Goal: Task Accomplishment & Management: Use online tool/utility

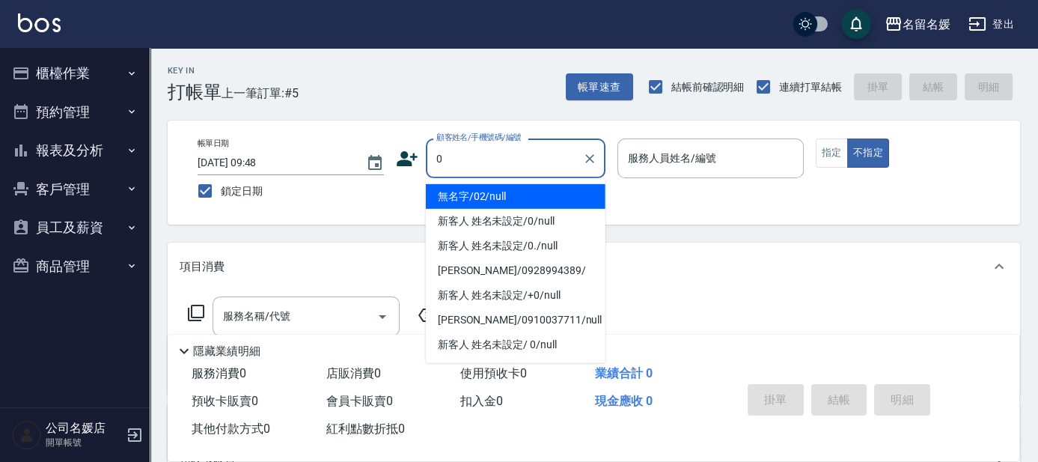
type input "0"
type input "無名字/02/null"
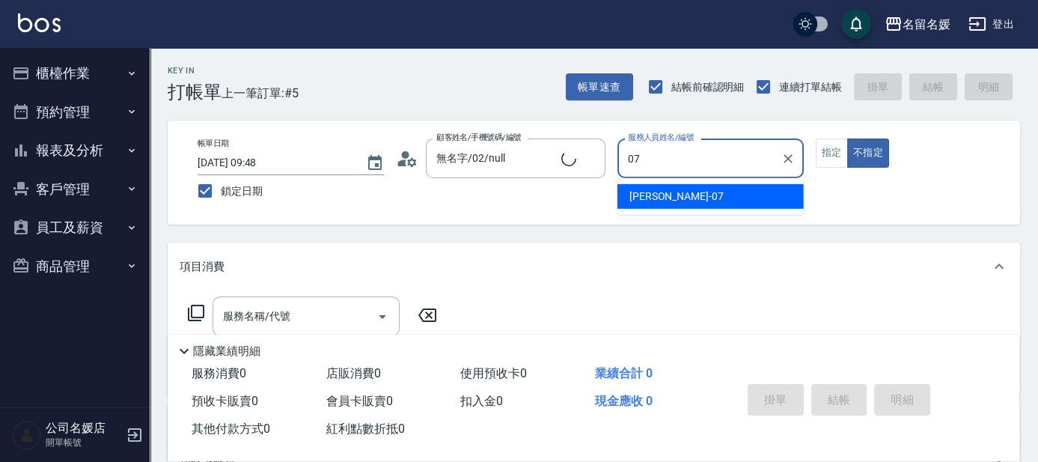
type input "07"
type button "false"
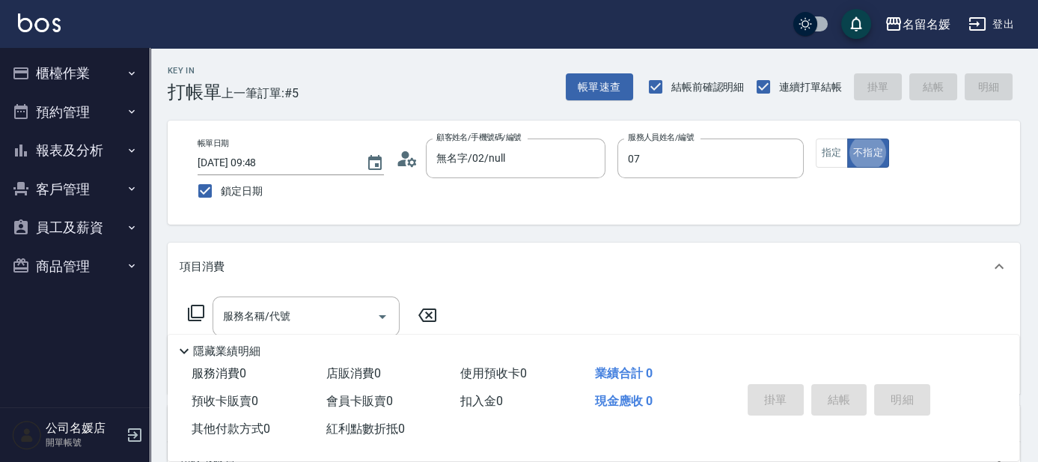
type input "新客人 姓名未設定/0/null"
type input "[PERSON_NAME]-07"
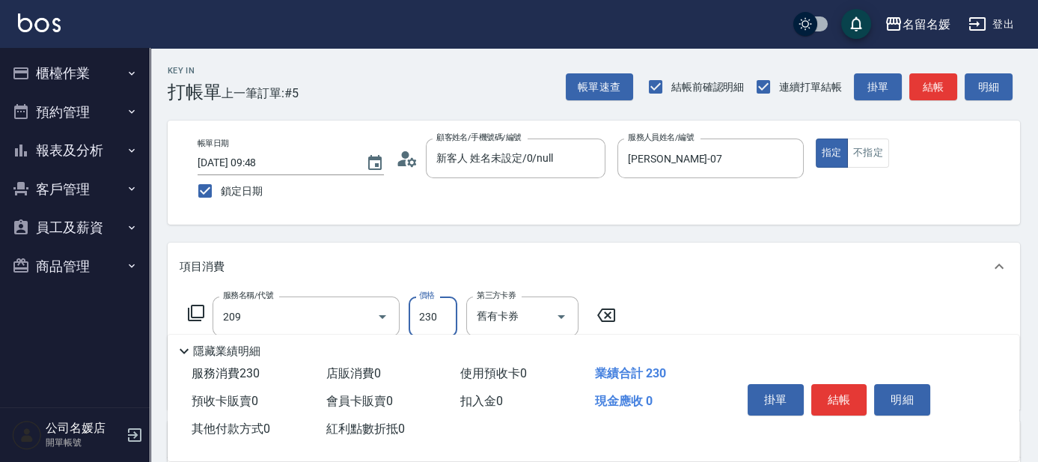
type input "洗髮券-(卡)230(209)"
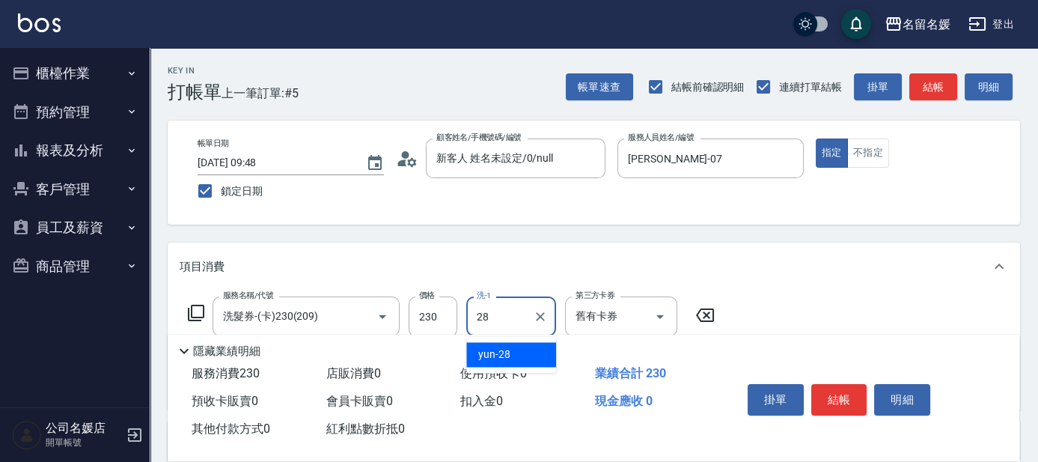
type input "yun-28"
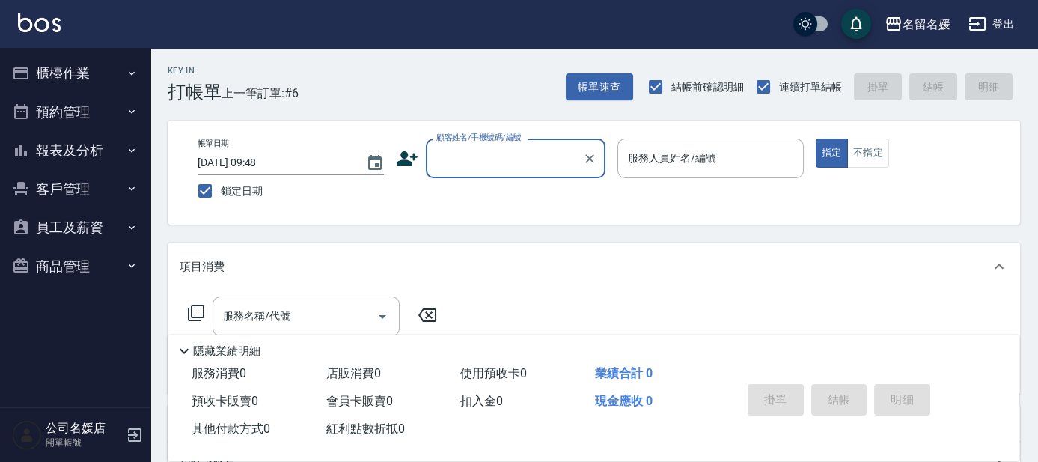
click at [513, 159] on input "顧客姓名/手機號碼/編號" at bounding box center [504, 158] width 144 height 26
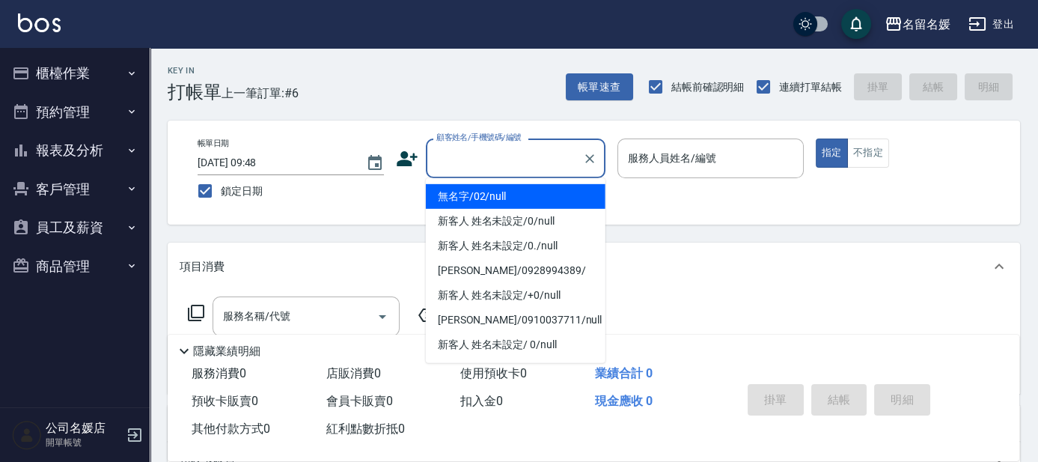
click at [523, 198] on li "無名字/02/null" at bounding box center [516, 196] width 180 height 25
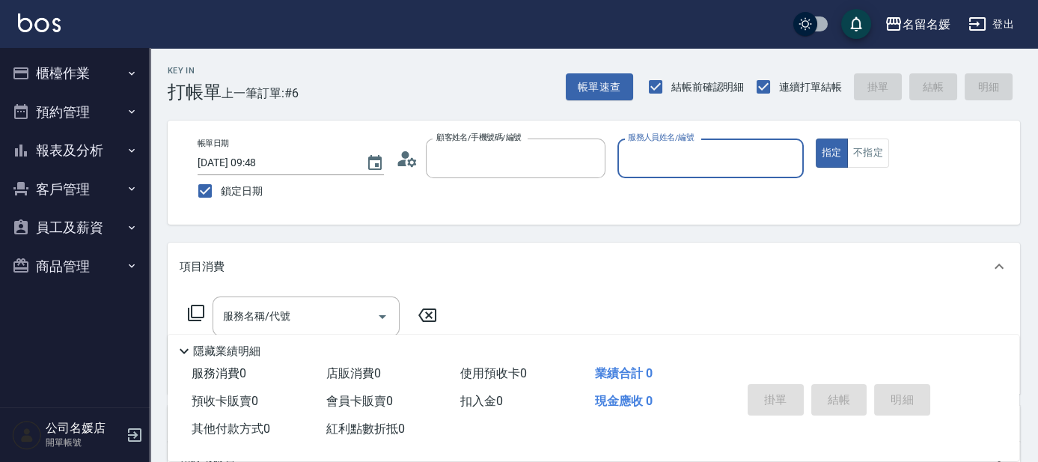
type input "無名字/02/null"
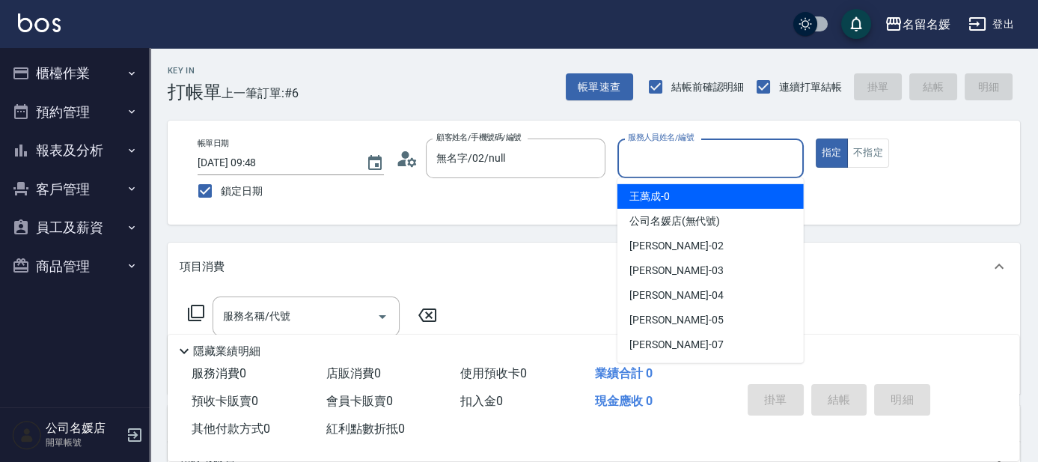
drag, startPoint x: 654, startPoint y: 156, endPoint x: 640, endPoint y: 145, distance: 17.1
click at [652, 154] on input "服務人員姓名/編號" at bounding box center [710, 158] width 173 height 26
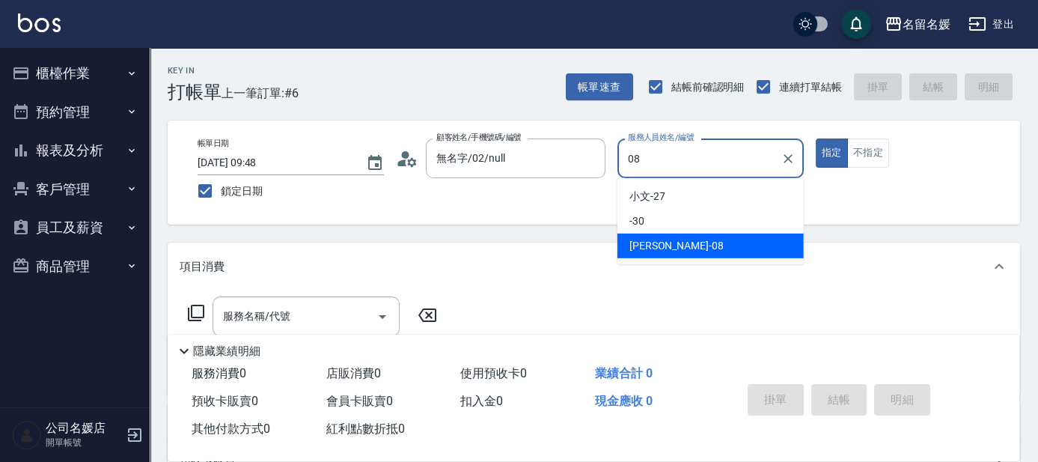
click at [692, 245] on div "[PERSON_NAME]-08" at bounding box center [710, 245] width 186 height 25
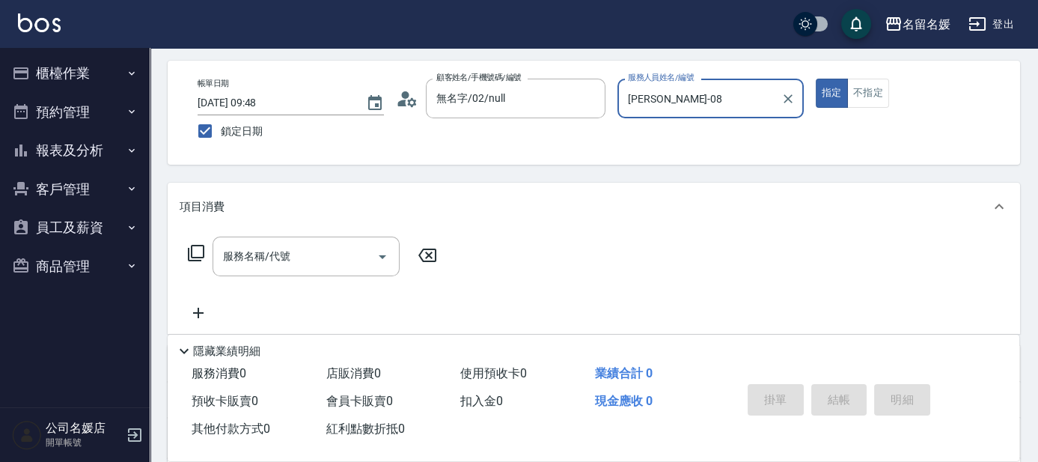
scroll to position [67, 0]
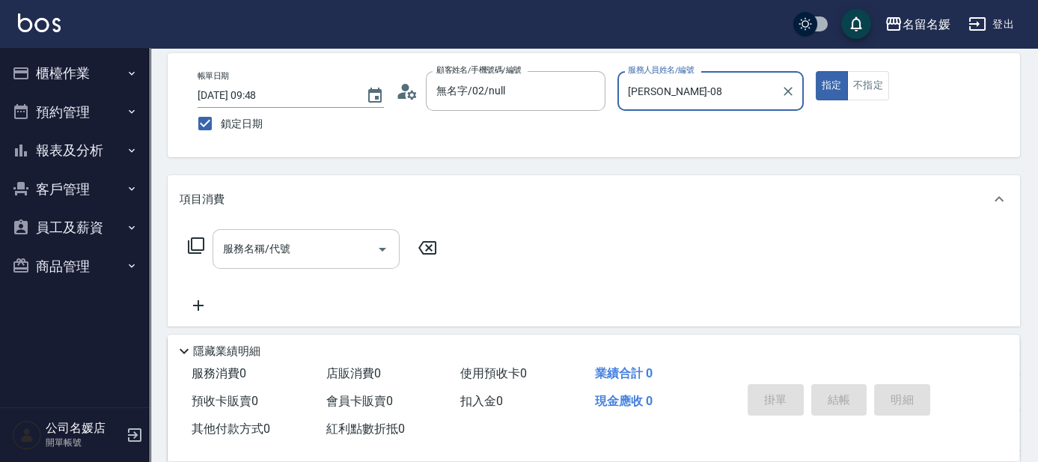
type input "[PERSON_NAME]-08"
drag, startPoint x: 236, startPoint y: 243, endPoint x: 227, endPoint y: 189, distance: 55.4
click at [236, 241] on div "服務名稱/代號 服務名稱/代號" at bounding box center [305, 249] width 187 height 40
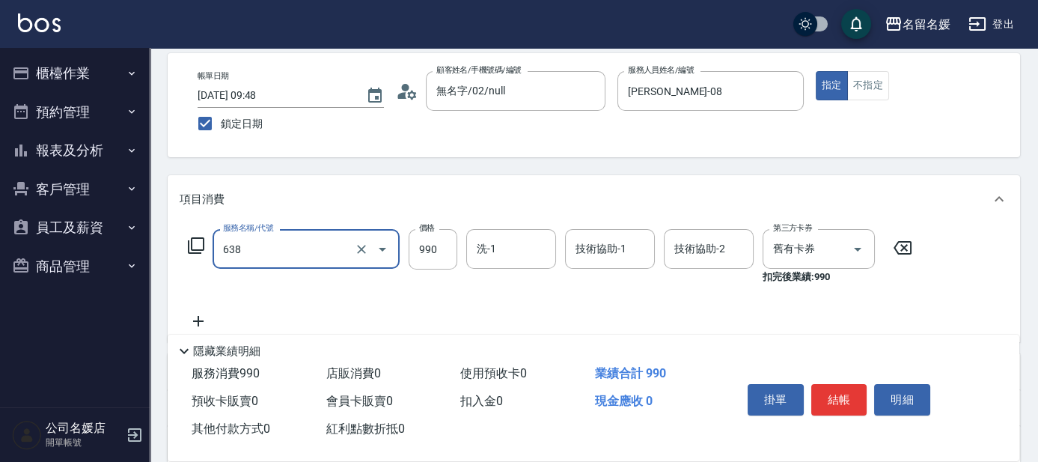
click at [314, 242] on input "638" at bounding box center [285, 249] width 132 height 26
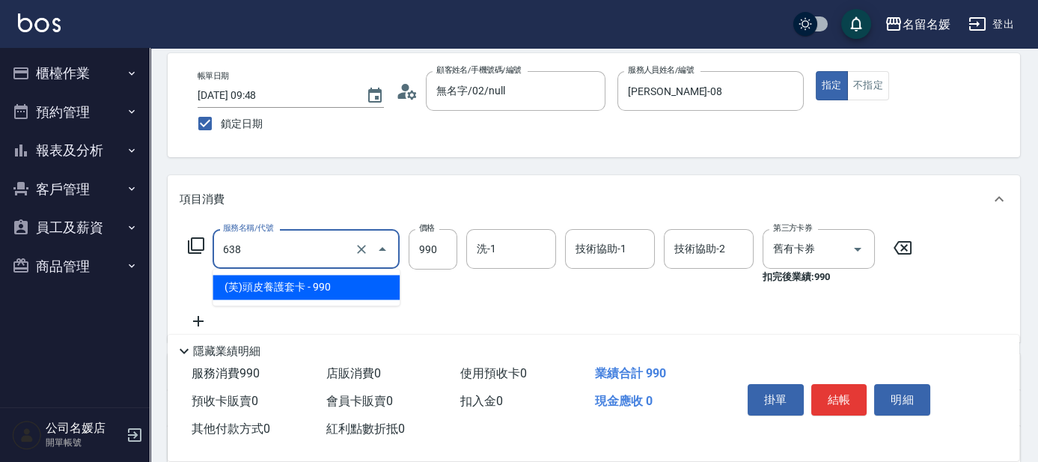
click at [310, 284] on span "(芙)頭皮養護套卡 - 990" at bounding box center [305, 287] width 187 height 25
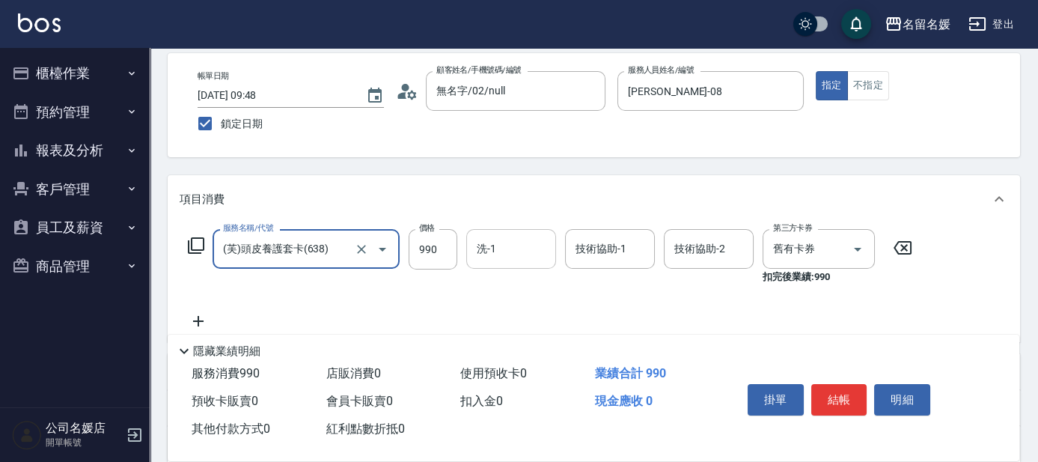
type input "(芙)頭皮養護套卡(638)"
click at [516, 248] on input "洗-1" at bounding box center [511, 249] width 76 height 26
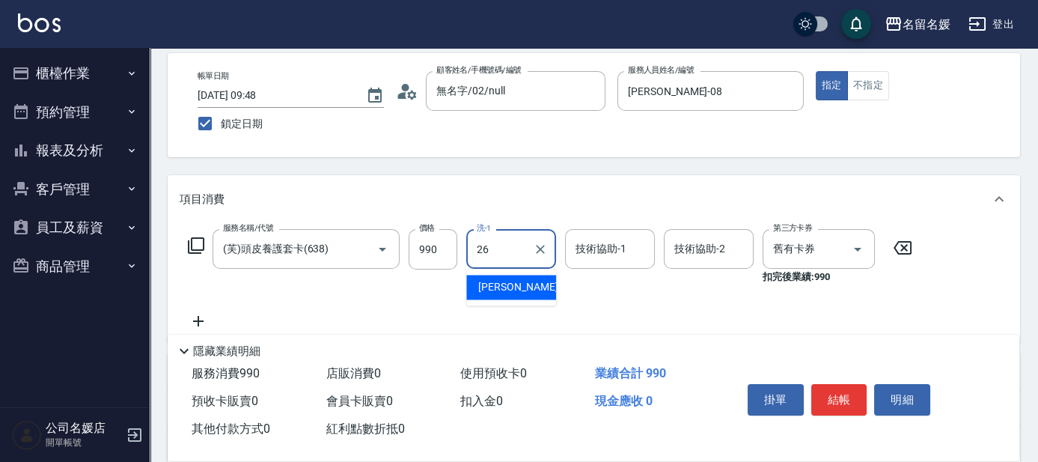
drag, startPoint x: 479, startPoint y: 281, endPoint x: 557, endPoint y: 269, distance: 78.7
click at [479, 281] on span "[PERSON_NAME]-26" at bounding box center [525, 287] width 94 height 16
type input "[PERSON_NAME]-26"
drag, startPoint x: 582, startPoint y: 248, endPoint x: 328, endPoint y: 136, distance: 277.8
click at [581, 247] on div "技術協助-1 技術協助-1" at bounding box center [610, 249] width 90 height 40
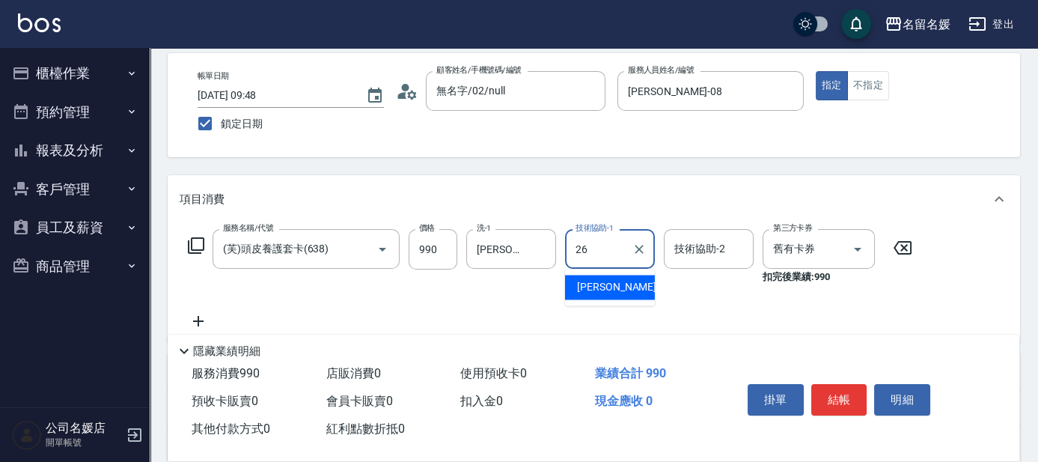
click at [619, 284] on span "[PERSON_NAME]-26" at bounding box center [624, 287] width 94 height 16
type input "[PERSON_NAME]-26"
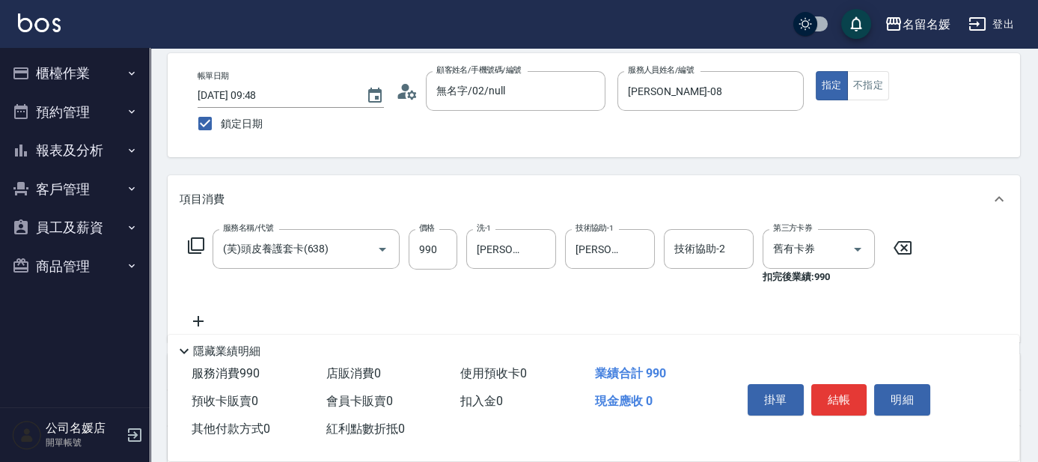
drag, startPoint x: 198, startPoint y: 317, endPoint x: 191, endPoint y: 231, distance: 86.4
click at [198, 317] on icon at bounding box center [198, 321] width 10 height 10
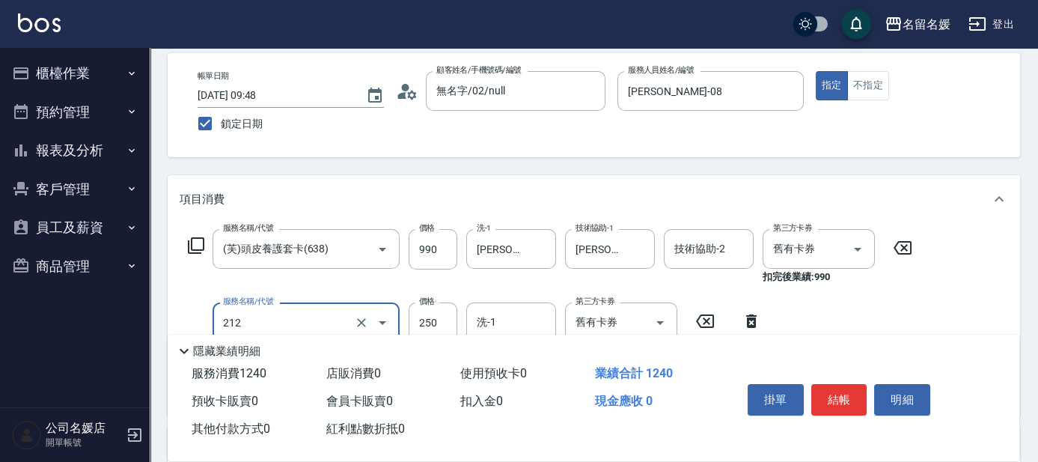
click at [309, 318] on input "212" at bounding box center [285, 322] width 132 height 26
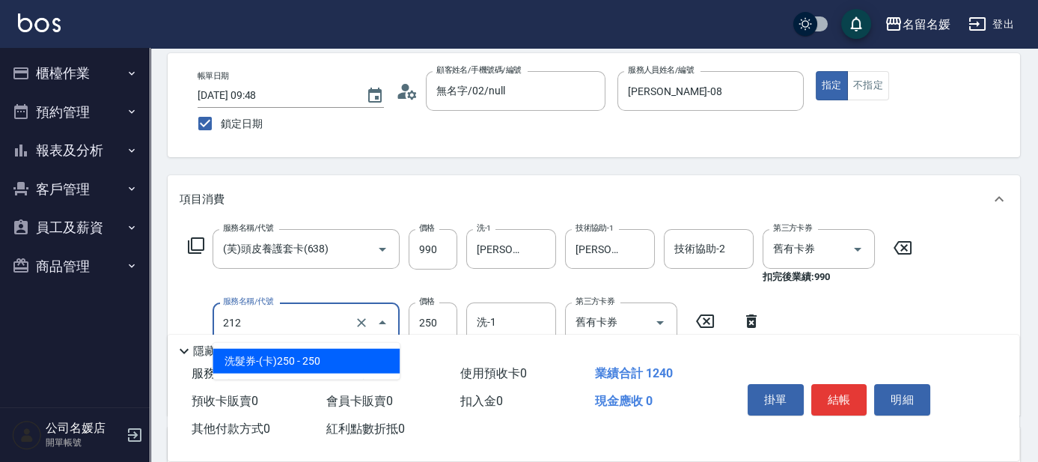
drag, startPoint x: 311, startPoint y: 355, endPoint x: 399, endPoint y: 325, distance: 93.0
click at [319, 352] on span "洗髮券-(卡)250 - 250" at bounding box center [305, 361] width 187 height 25
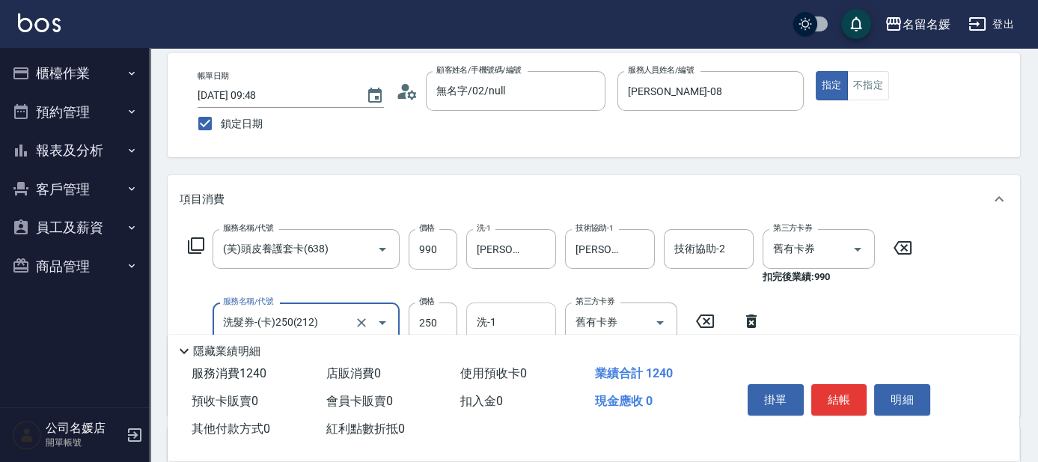
type input "洗髮券-(卡)250(212)"
drag, startPoint x: 519, startPoint y: 315, endPoint x: 441, endPoint y: 195, distance: 143.2
click at [516, 313] on input "洗-1" at bounding box center [511, 322] width 76 height 26
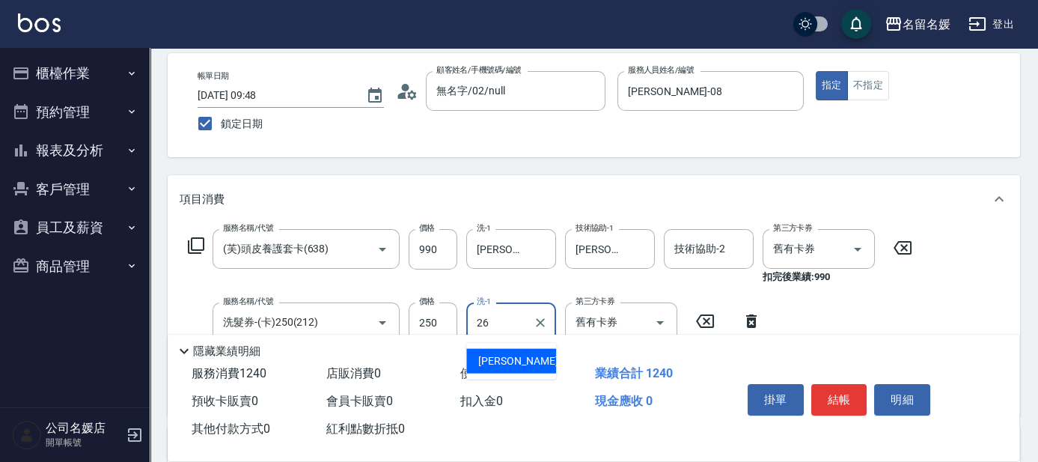
click at [526, 361] on div "[PERSON_NAME]-26" at bounding box center [511, 361] width 90 height 25
type input "[PERSON_NAME]-26"
click at [834, 394] on button "結帳" at bounding box center [839, 399] width 56 height 31
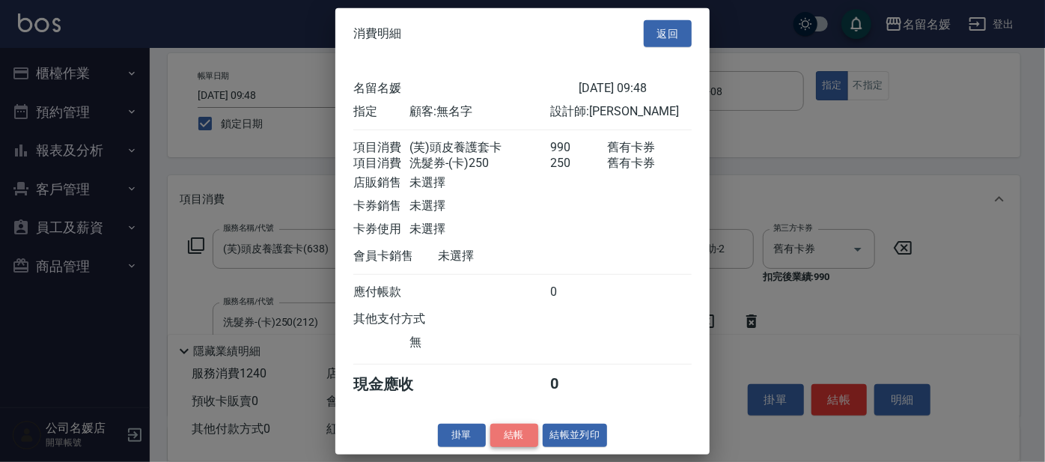
click at [513, 443] on button "結帳" at bounding box center [514, 435] width 48 height 23
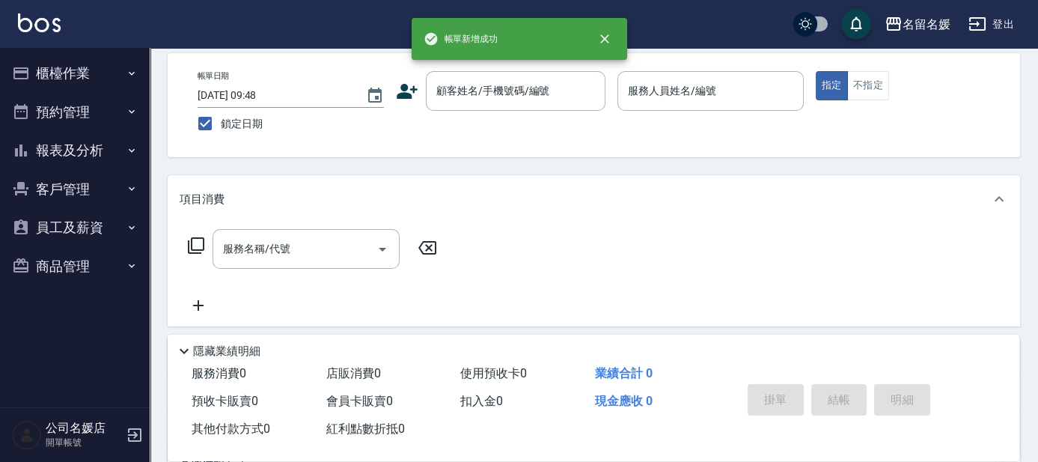
scroll to position [0, 0]
